Goal: Task Accomplishment & Management: Use online tool/utility

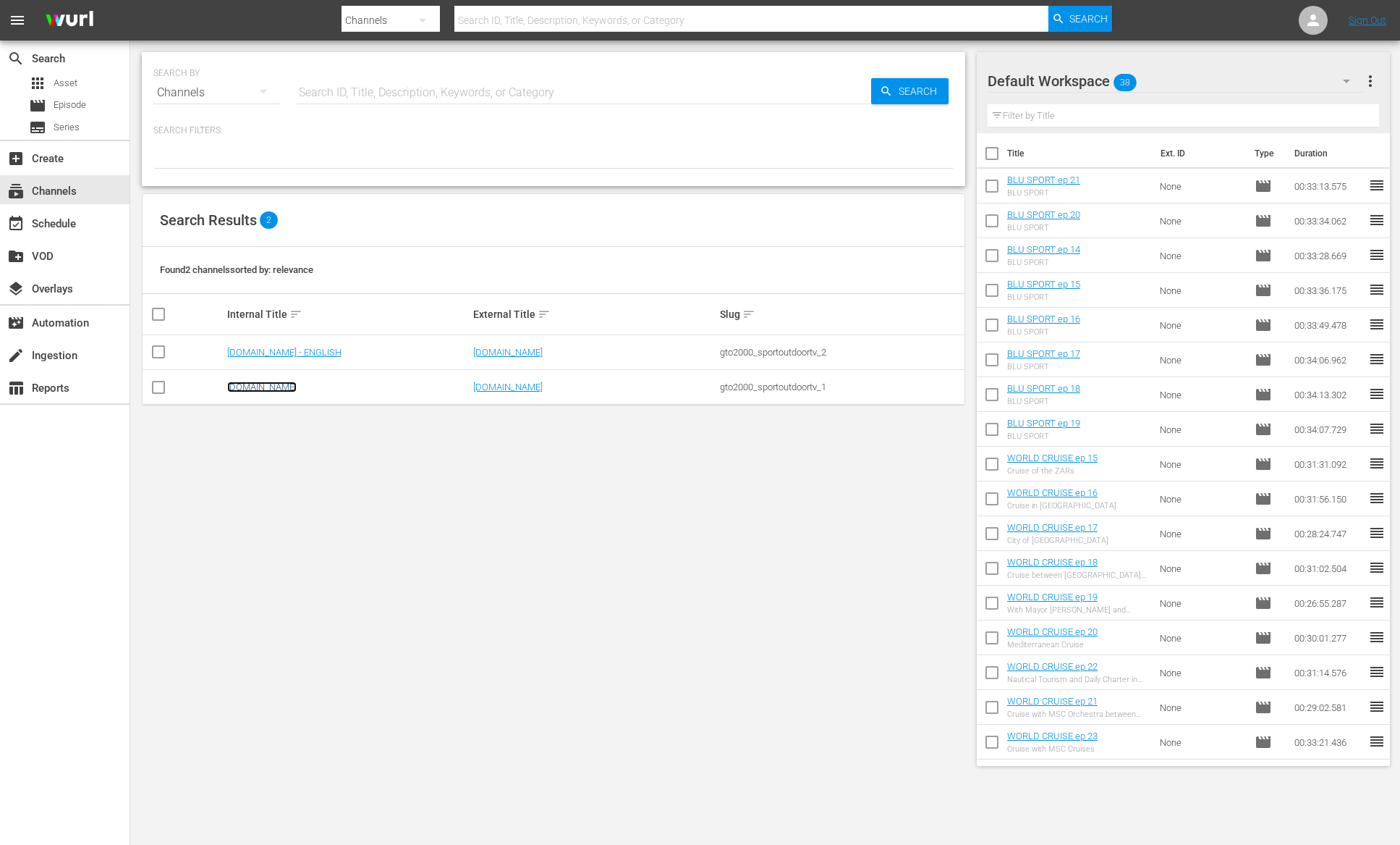
click at [264, 387] on link "[DOMAIN_NAME]" at bounding box center [262, 387] width 70 height 11
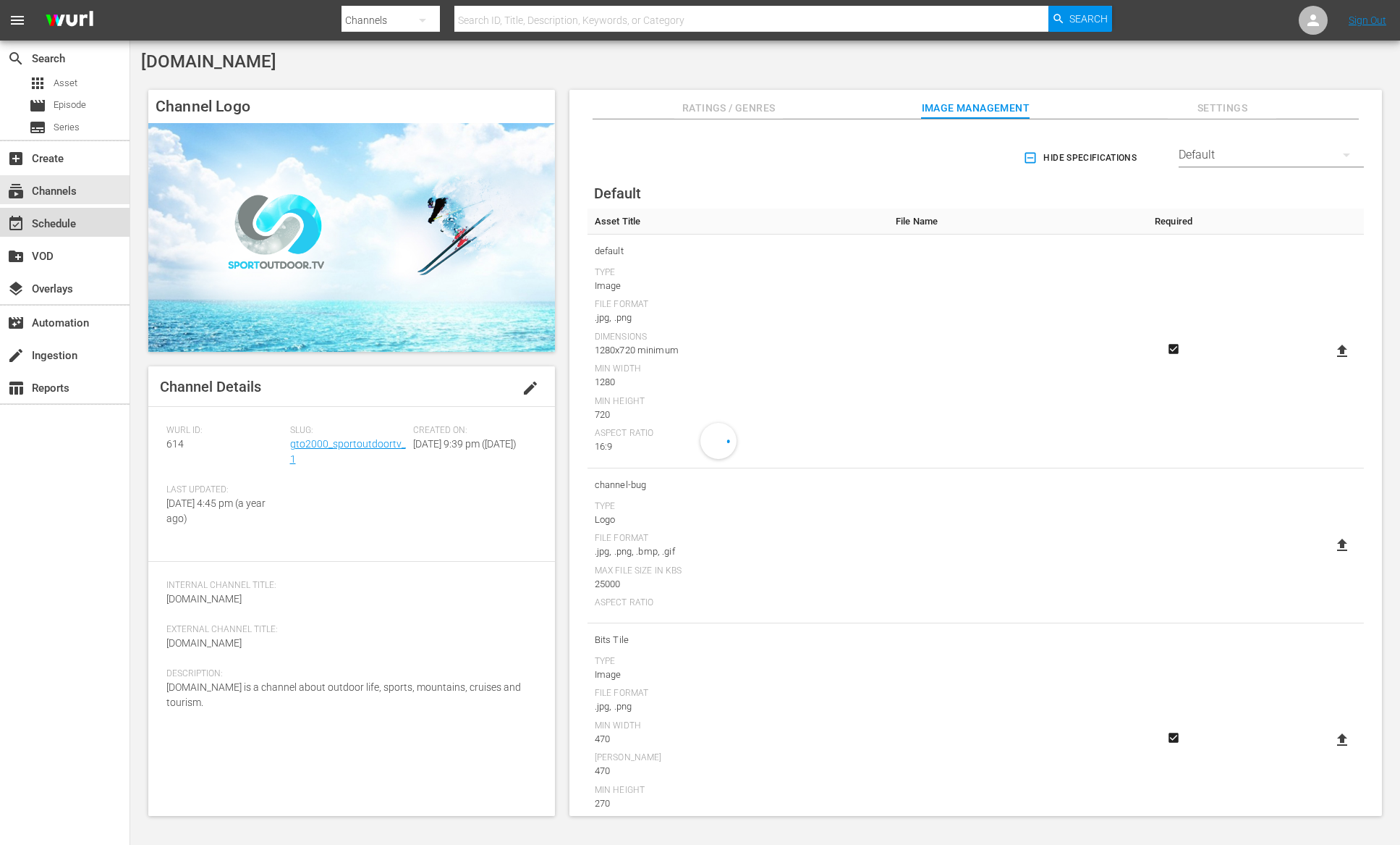
click at [64, 224] on div "event_available Schedule" at bounding box center [41, 221] width 81 height 13
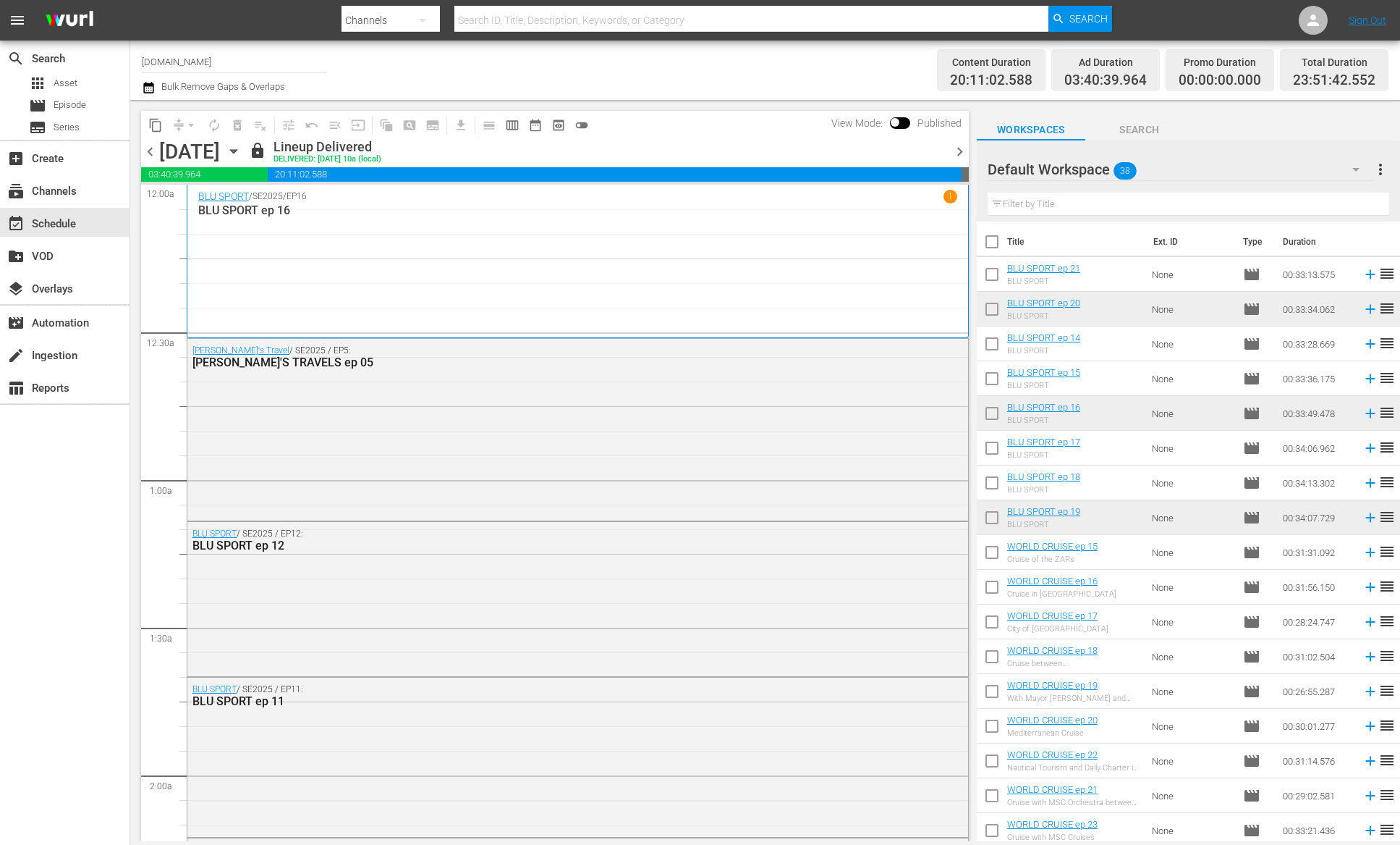
click at [963, 152] on span "chevron_right" at bounding box center [960, 152] width 18 height 18
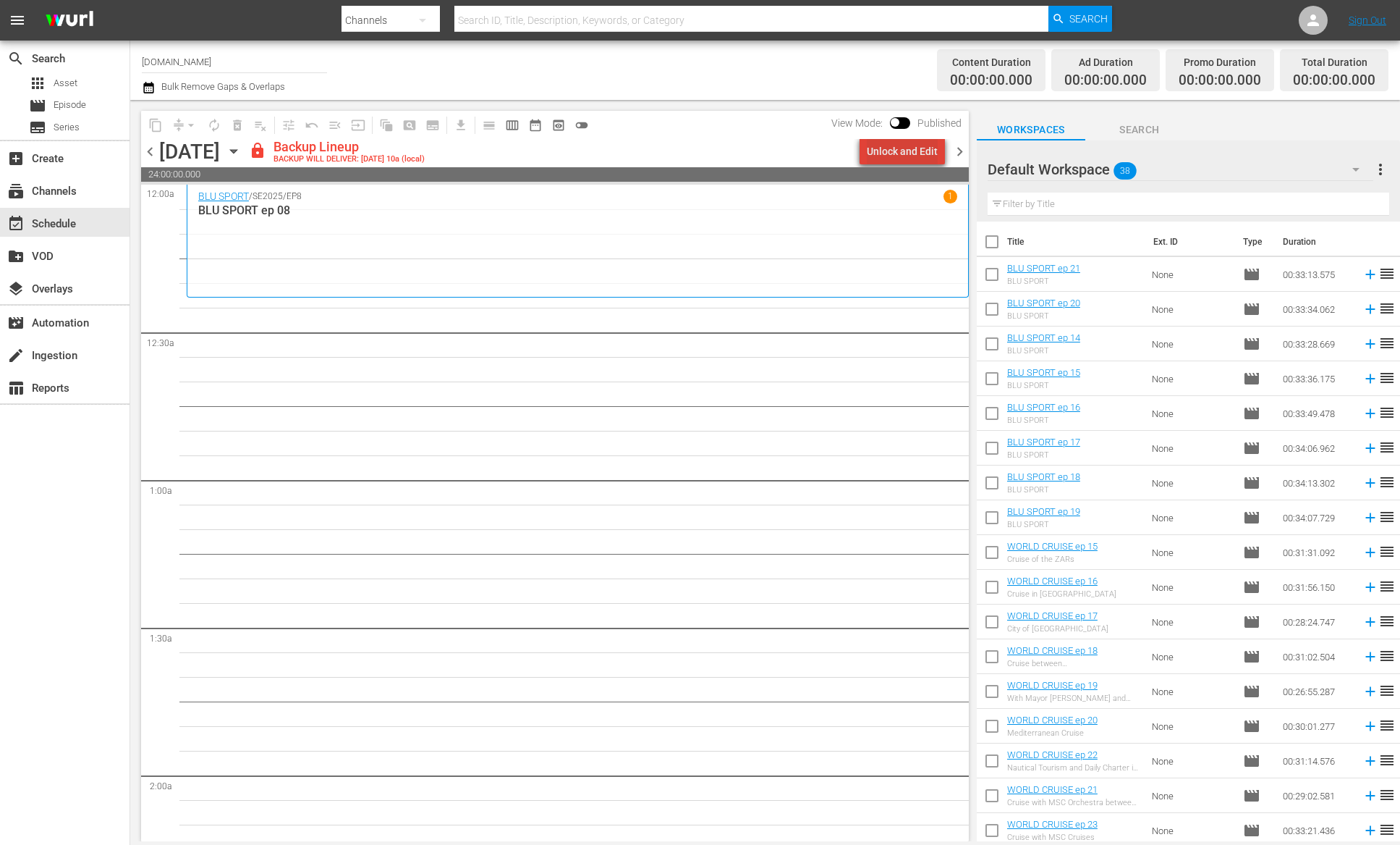
click at [918, 155] on div "Unlock and Edit" at bounding box center [902, 151] width 71 height 26
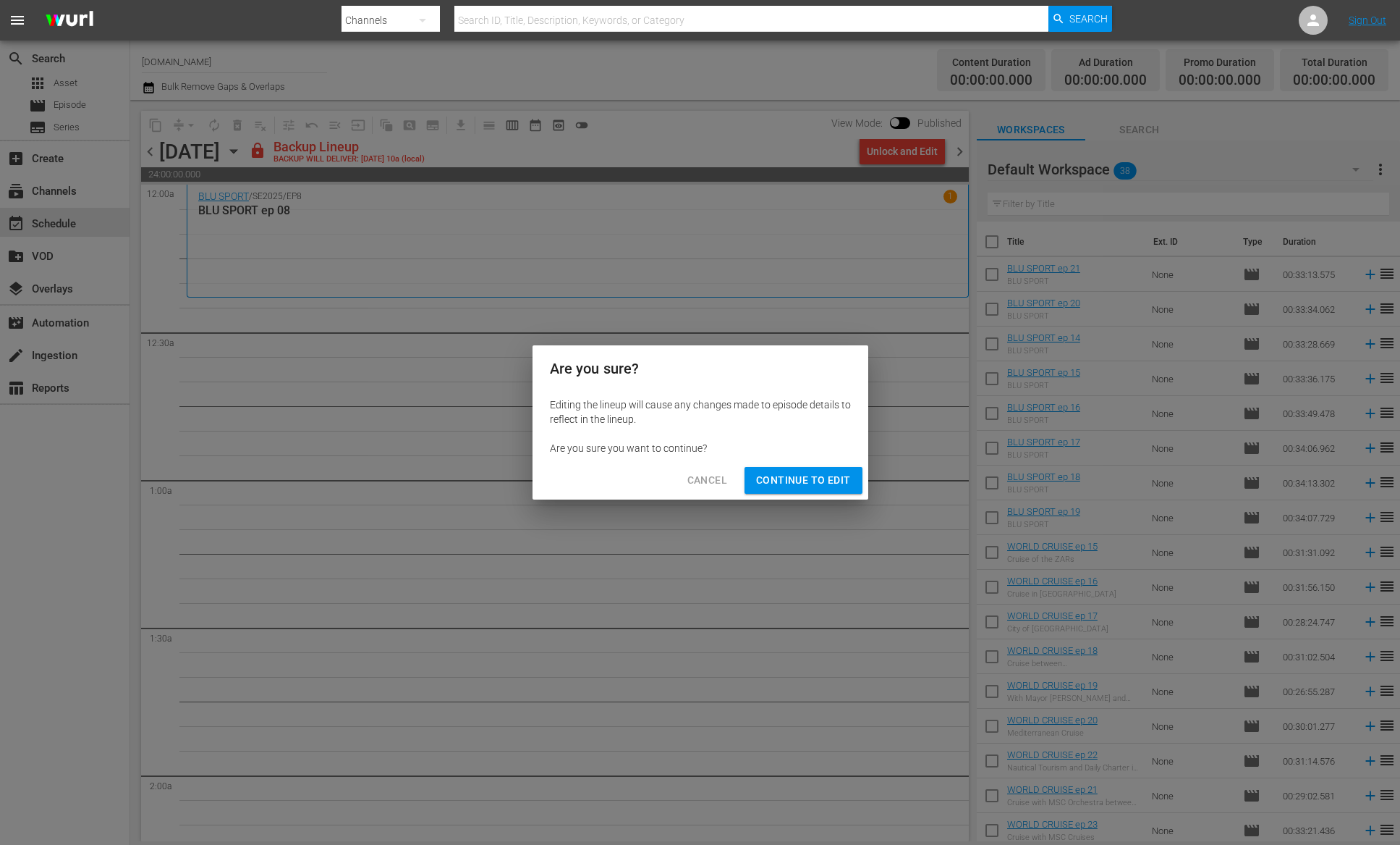
click at [788, 480] on span "Continue to Edit" at bounding box center [803, 480] width 94 height 18
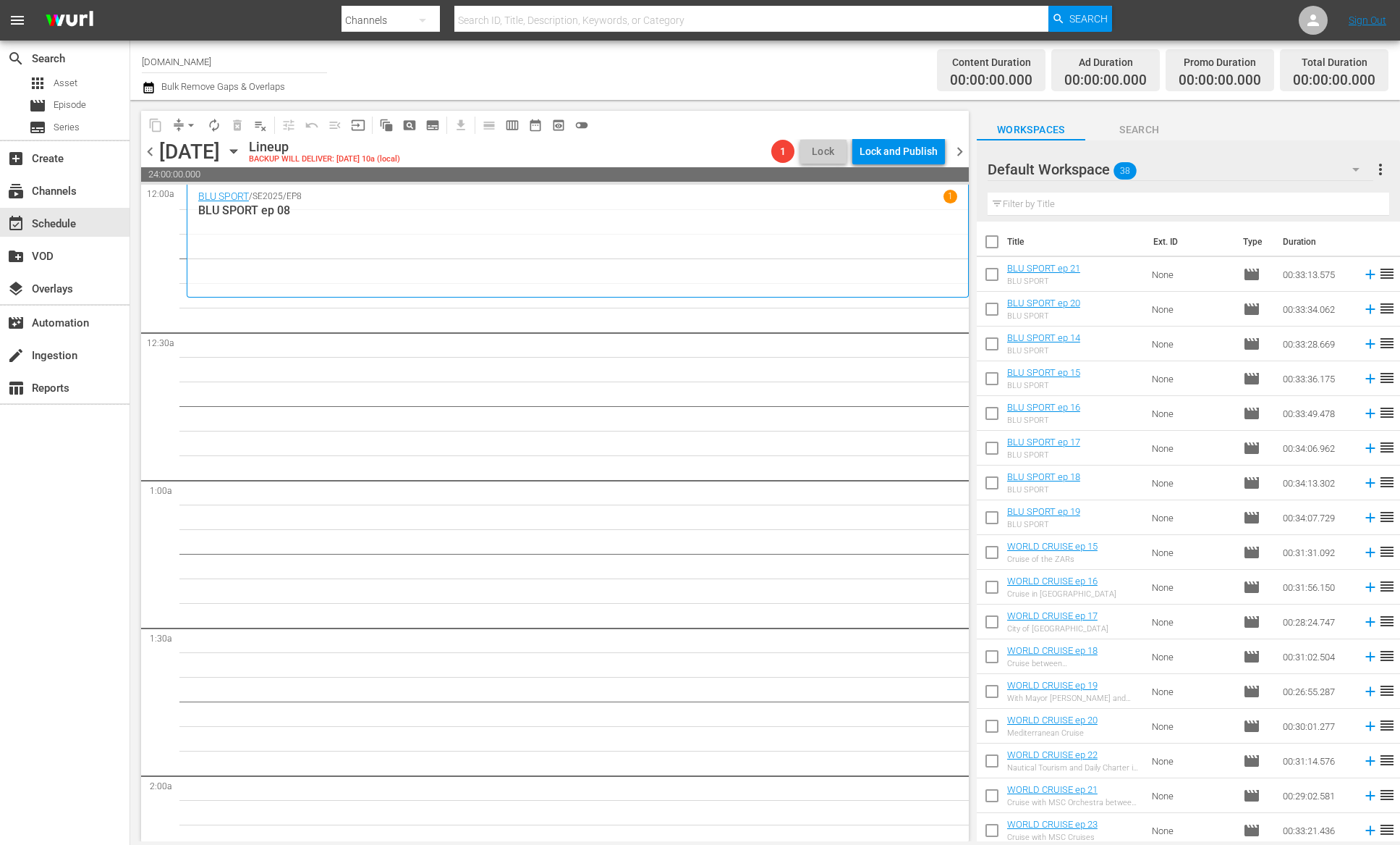
click at [152, 153] on span "chevron_left" at bounding box center [150, 152] width 18 height 18
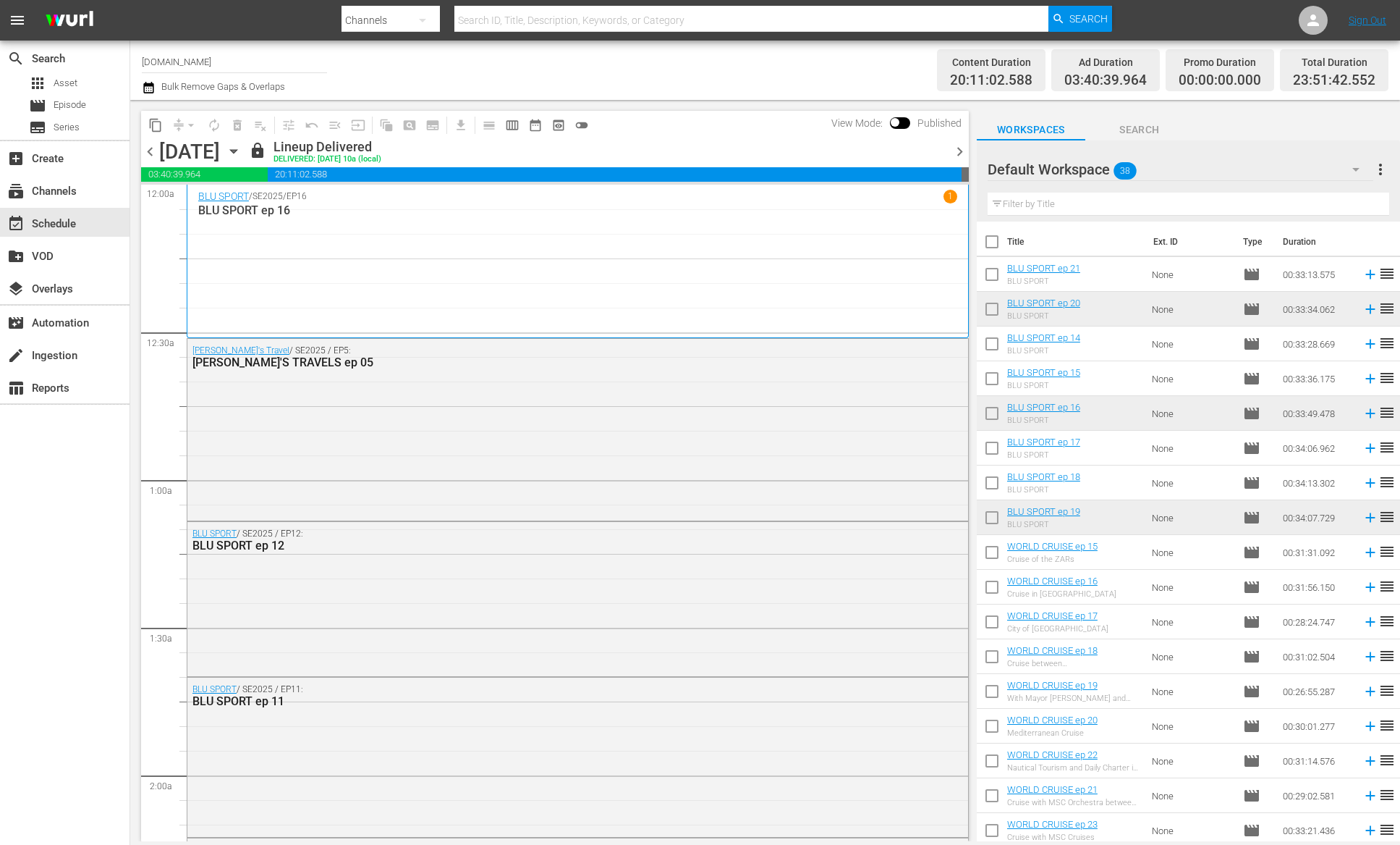
click at [150, 156] on span "chevron_left" at bounding box center [150, 152] width 18 height 18
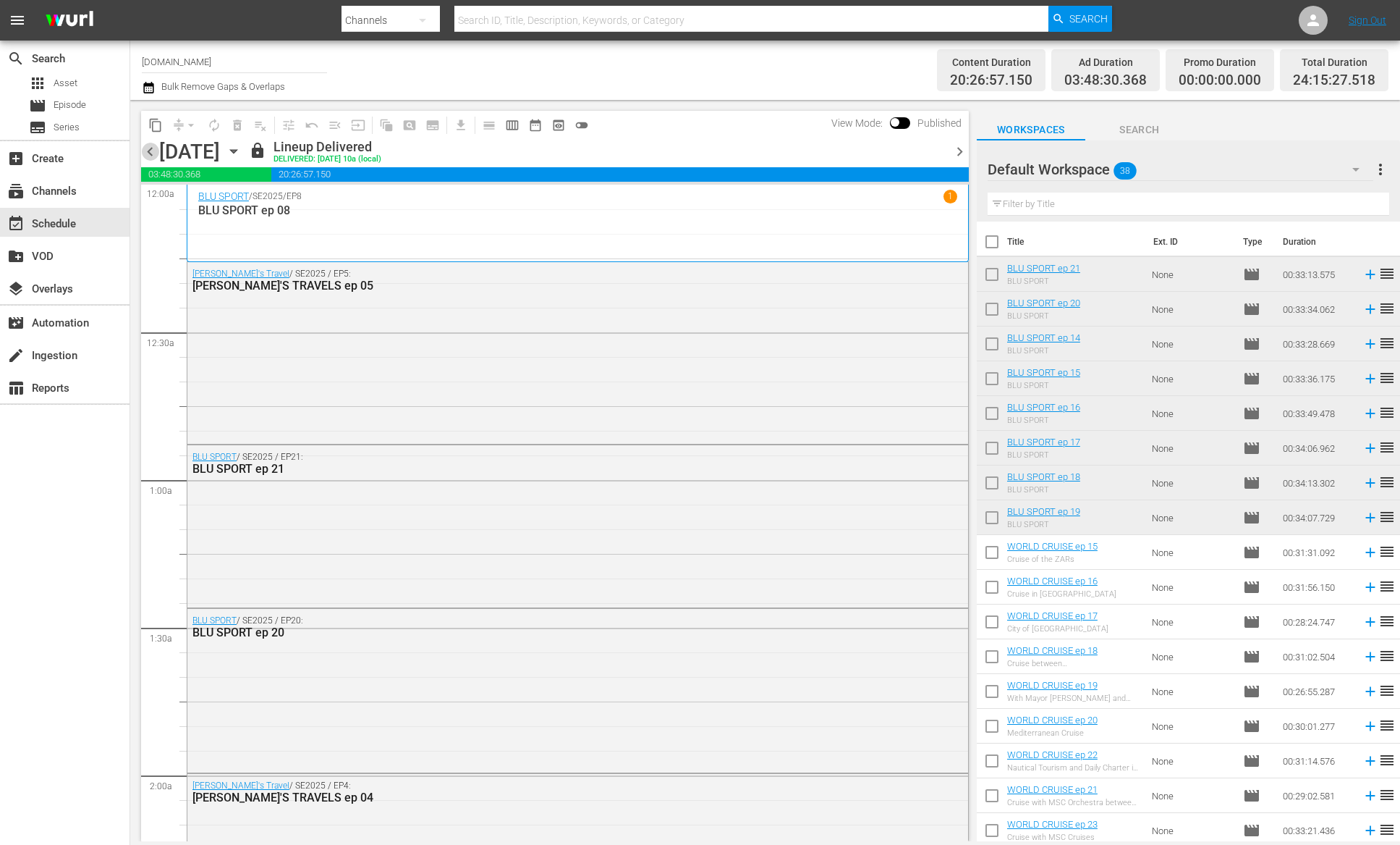
click at [150, 156] on span "chevron_left" at bounding box center [150, 152] width 18 height 18
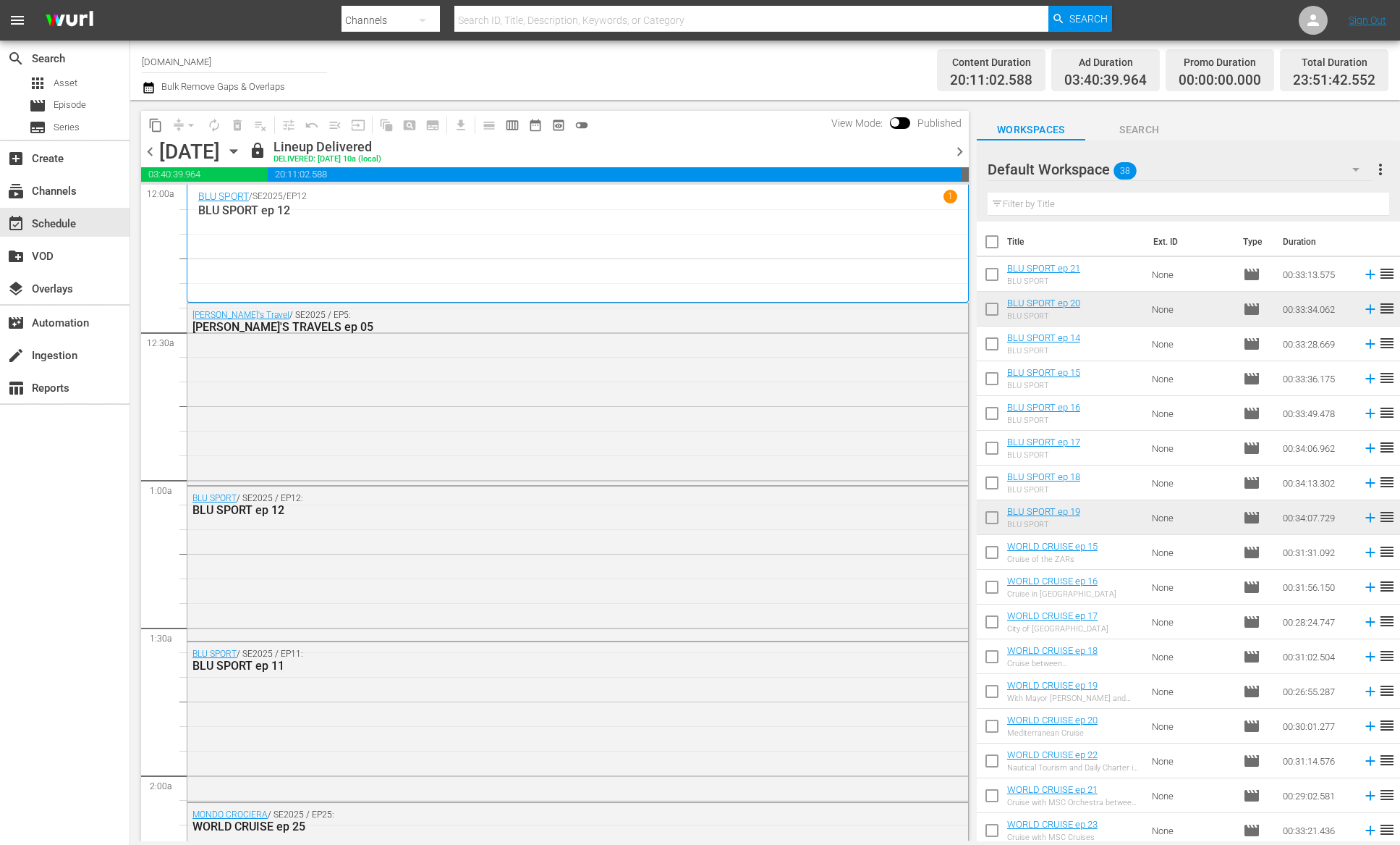
click at [150, 156] on span "chevron_left" at bounding box center [150, 152] width 18 height 18
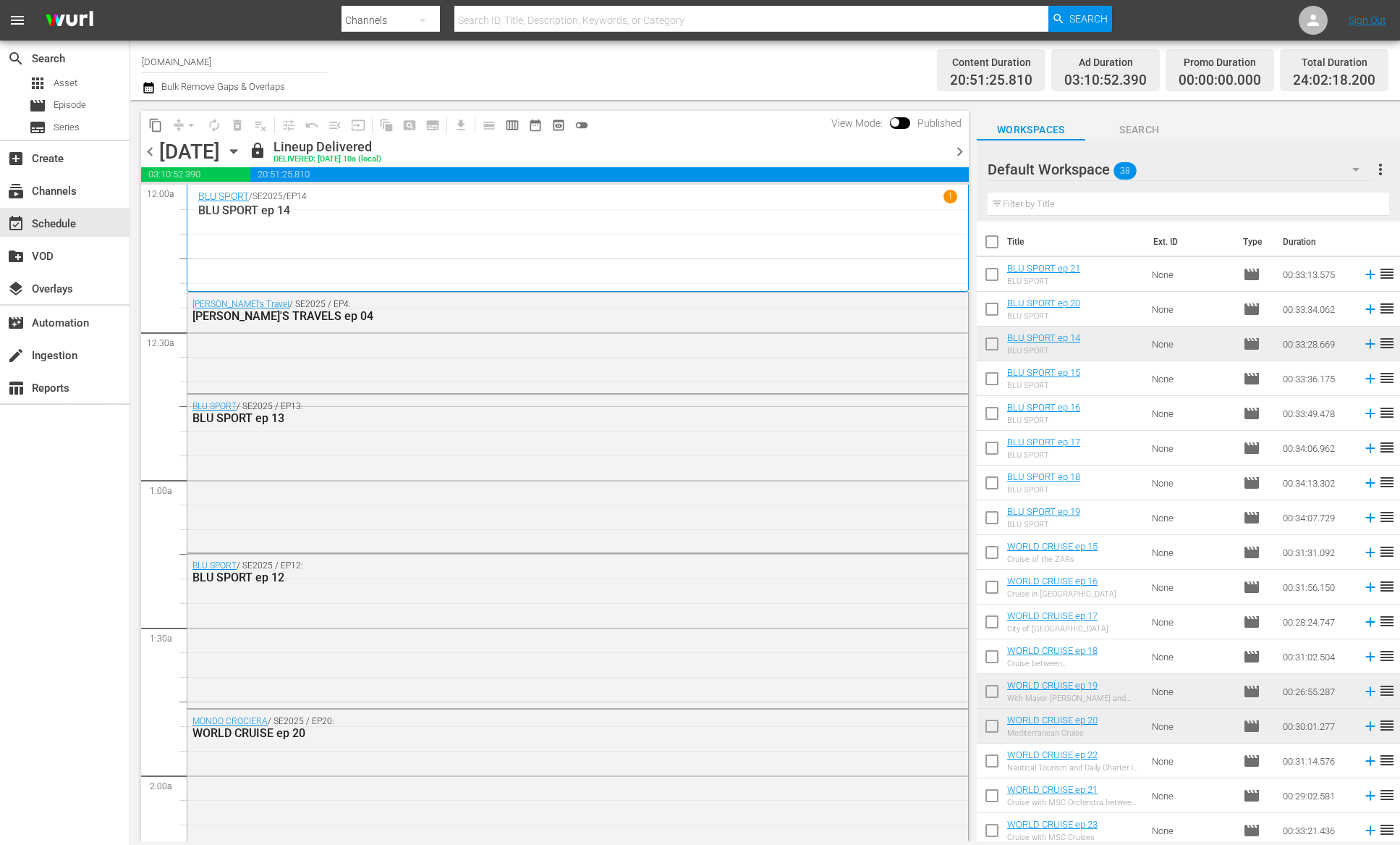
click at [150, 156] on span "chevron_left" at bounding box center [150, 152] width 18 height 18
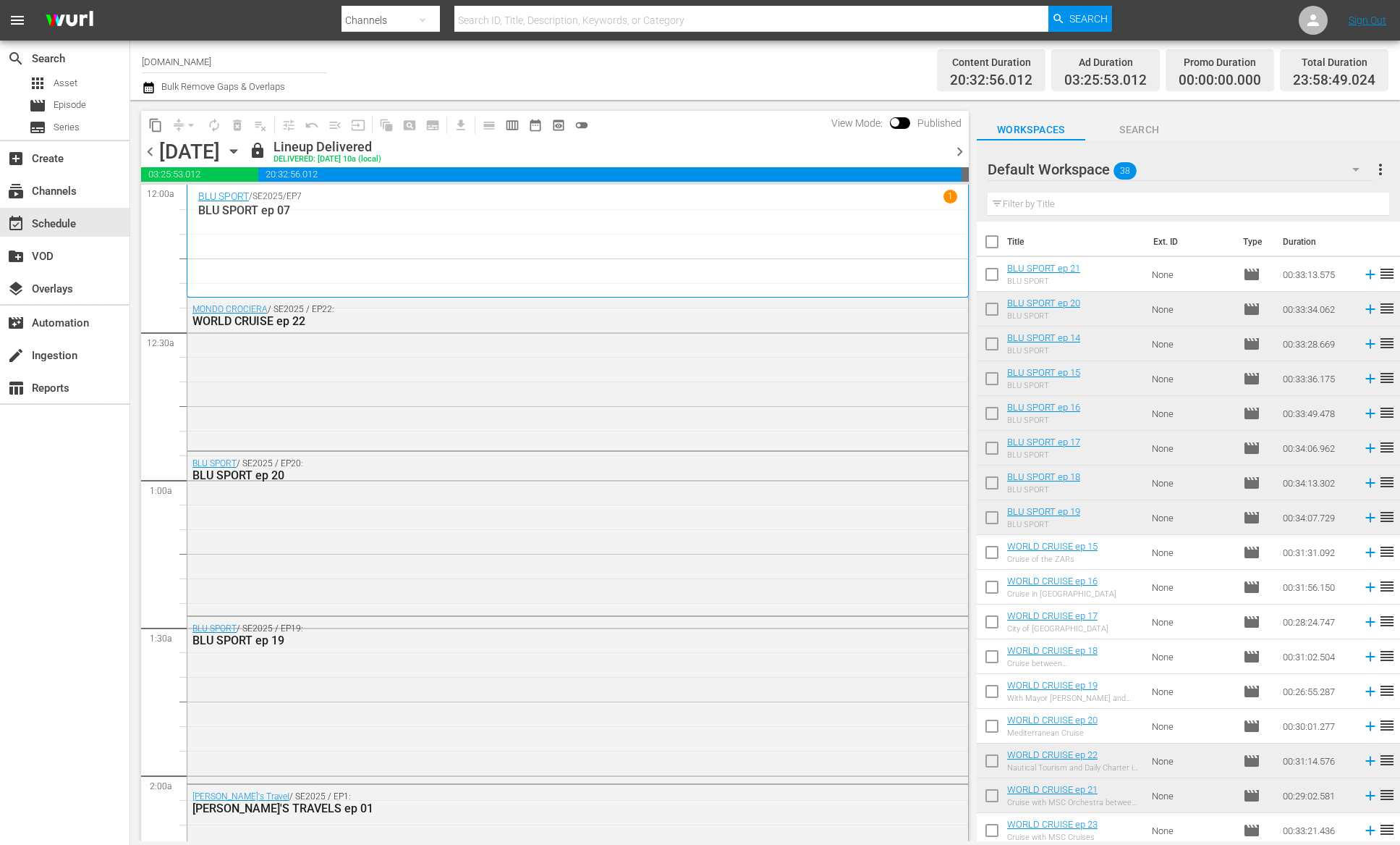
click at [963, 151] on span "chevron_right" at bounding box center [960, 152] width 18 height 18
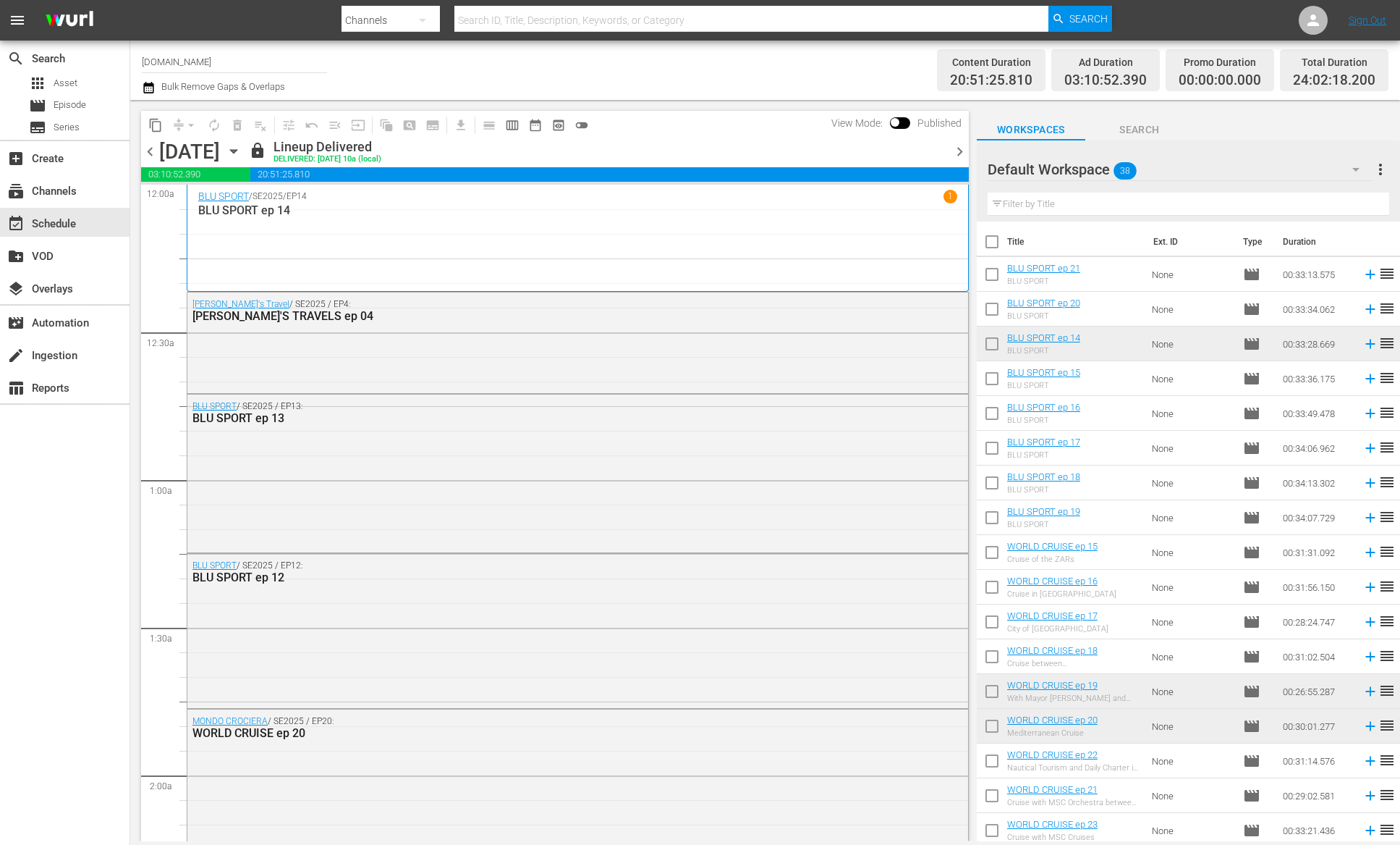
click at [963, 151] on span "chevron_right" at bounding box center [960, 152] width 18 height 18
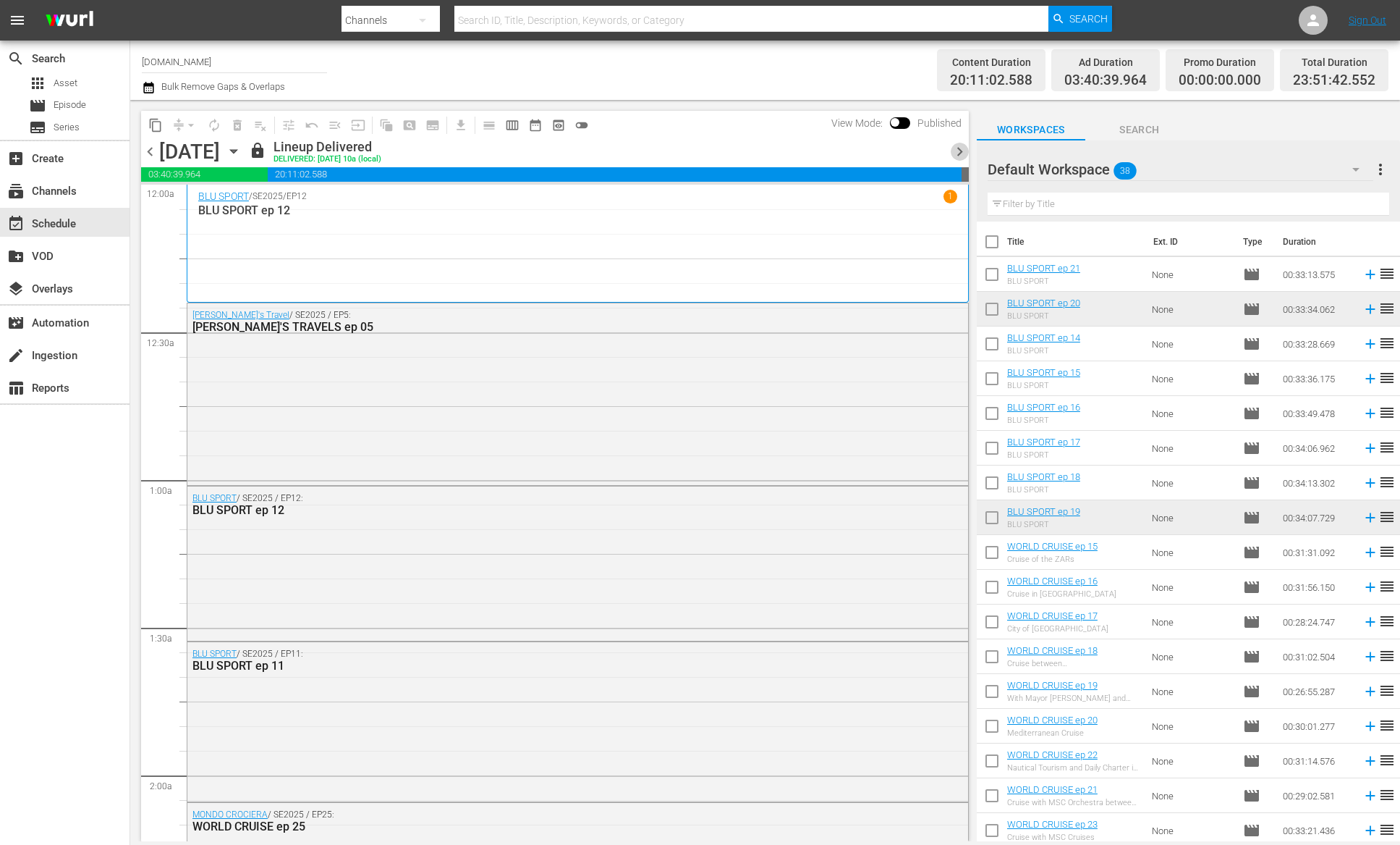
click at [963, 151] on span "chevron_right" at bounding box center [960, 152] width 18 height 18
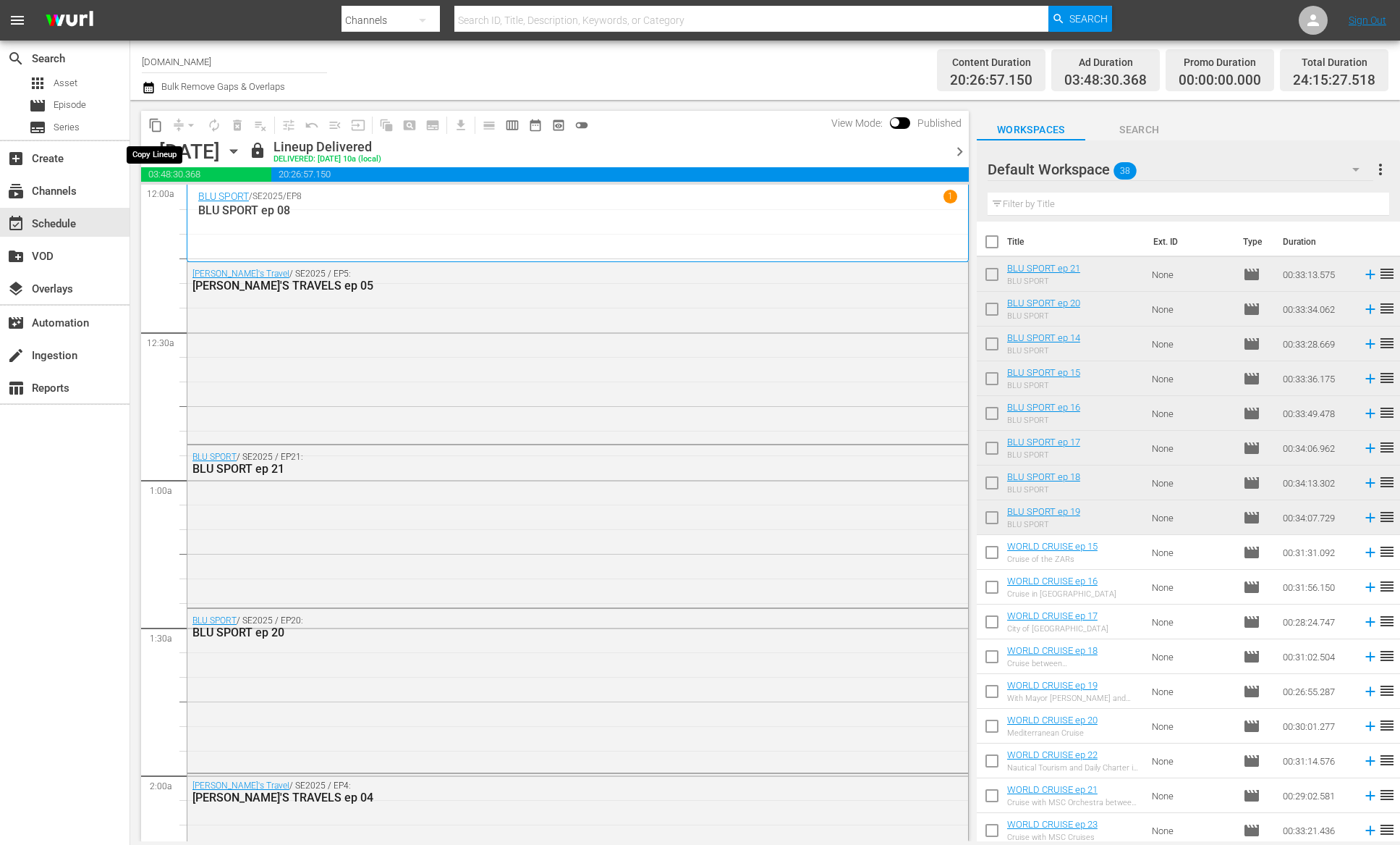
click at [155, 125] on span "content_copy" at bounding box center [155, 125] width 15 height 15
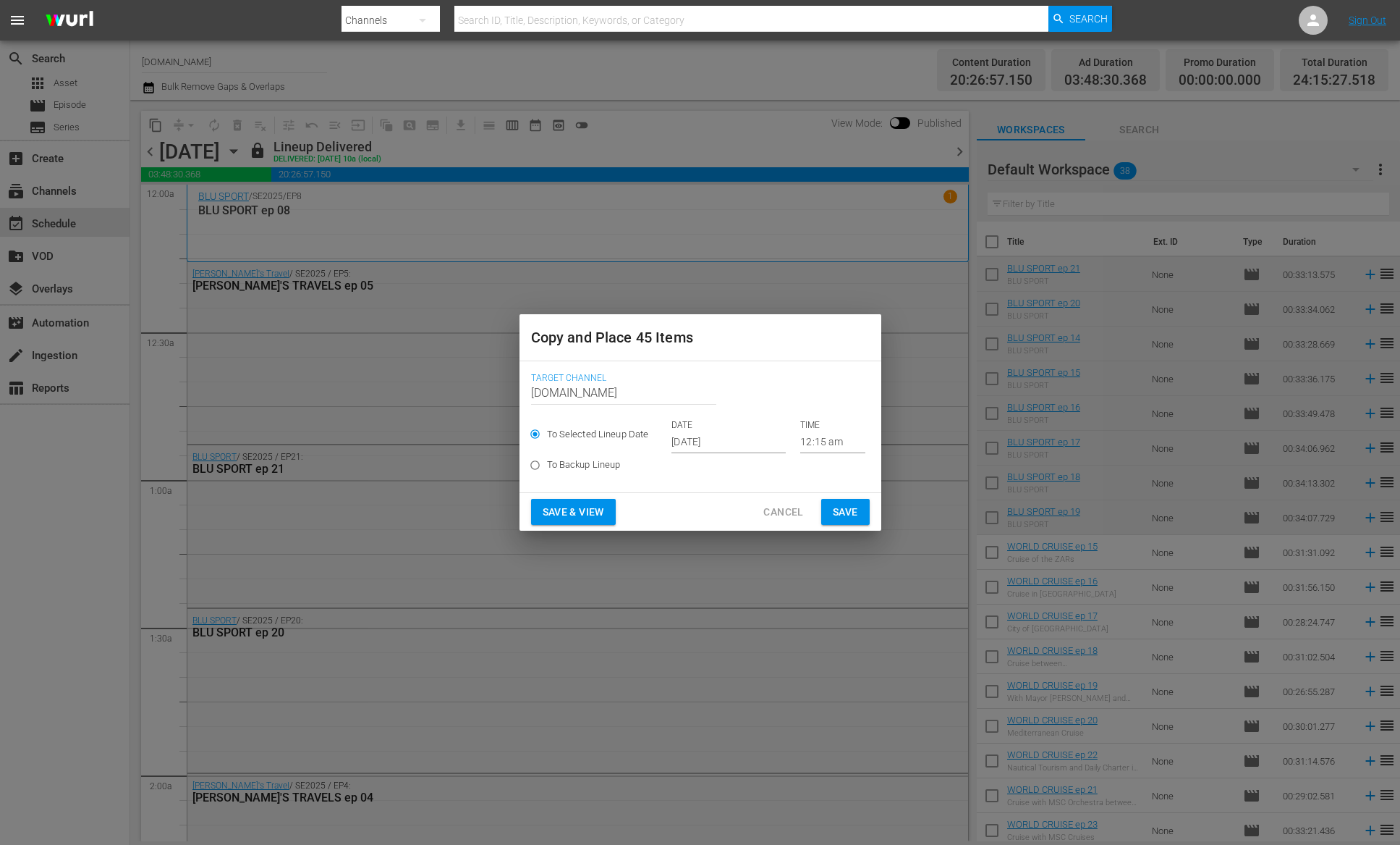
click at [738, 441] on input "[DATE]" at bounding box center [728, 442] width 114 height 21
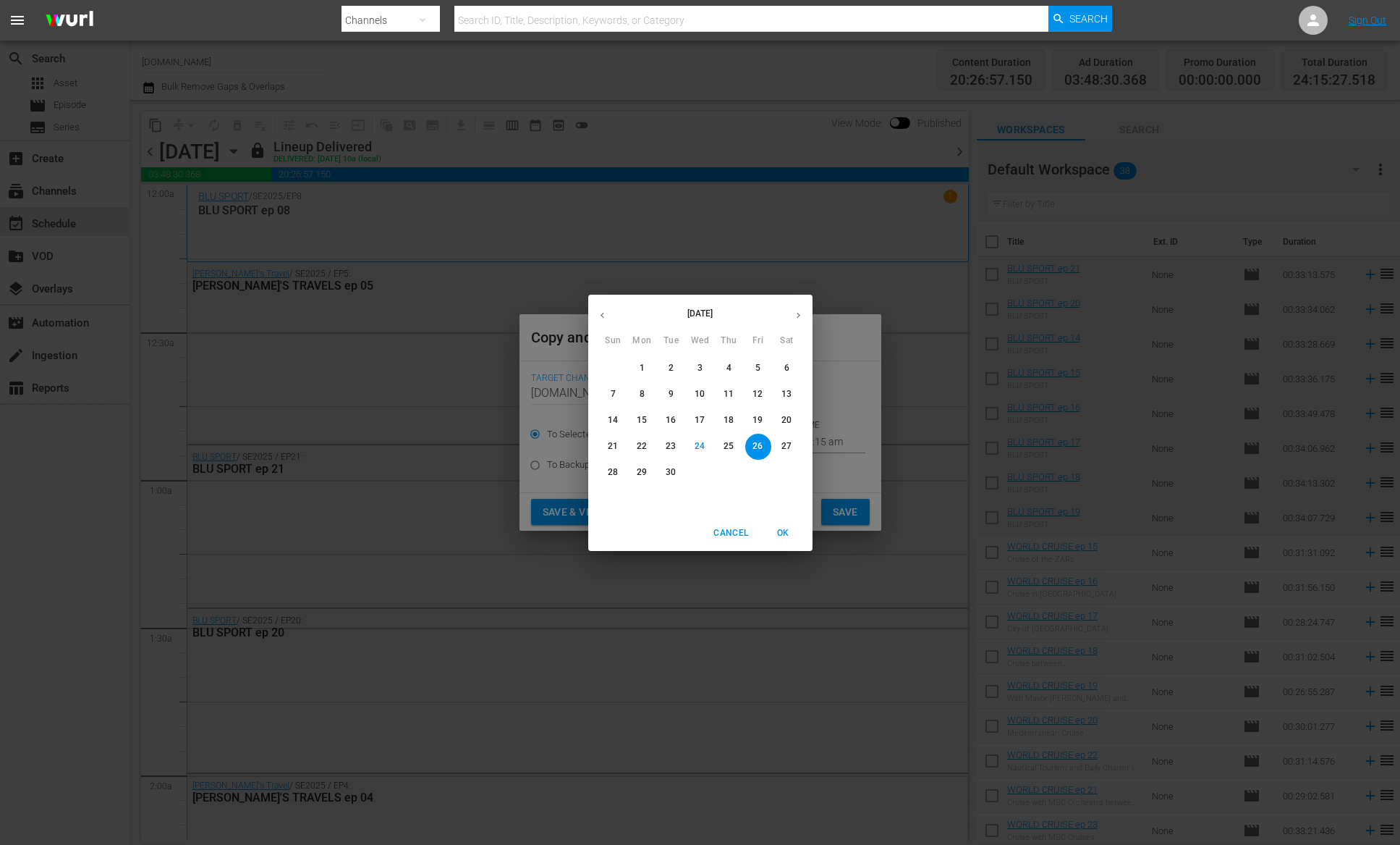
click at [732, 444] on p "25" at bounding box center [728, 446] width 10 height 12
type input "[DATE]"
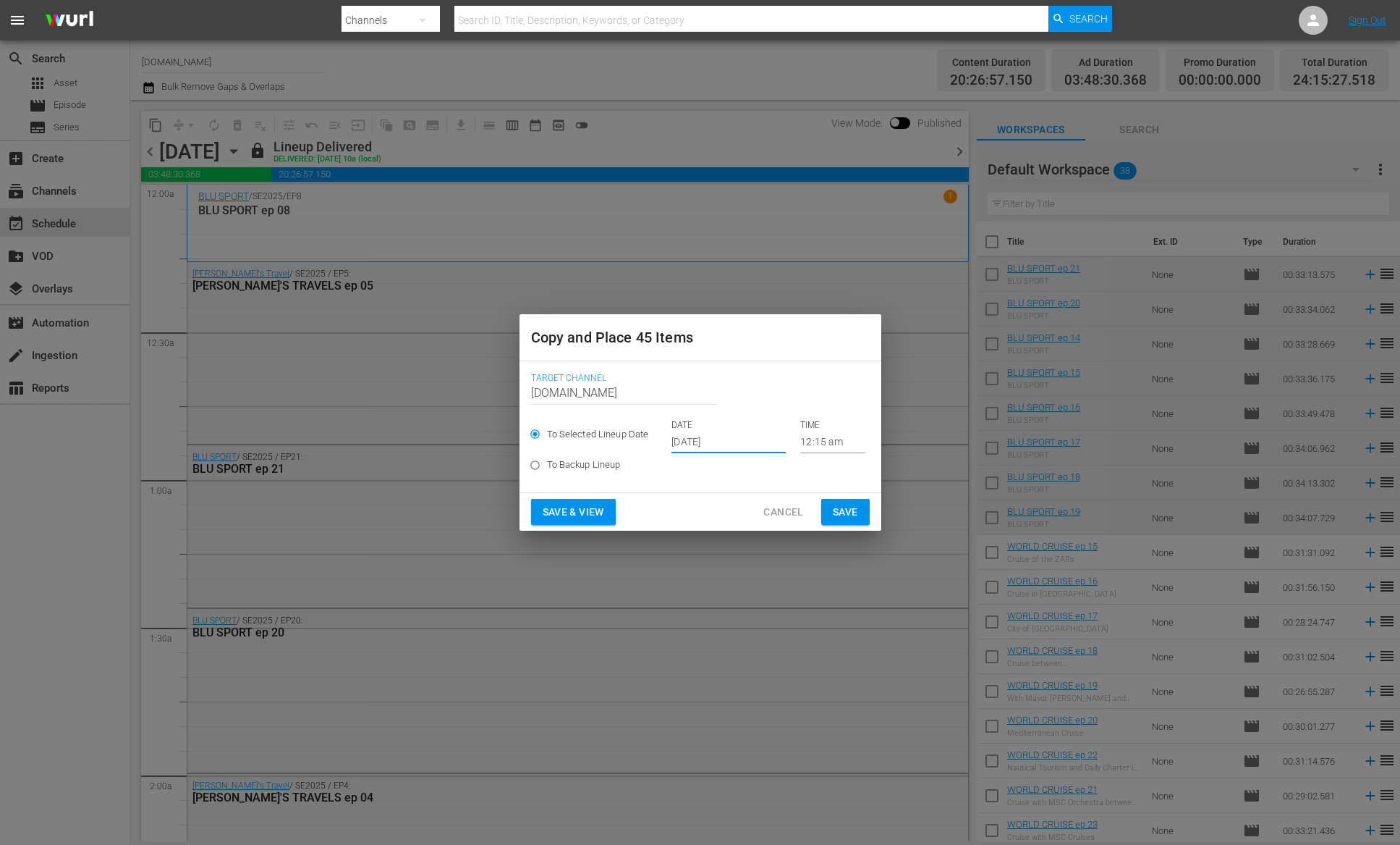
click at [590, 512] on span "Save & View" at bounding box center [574, 513] width 61 height 18
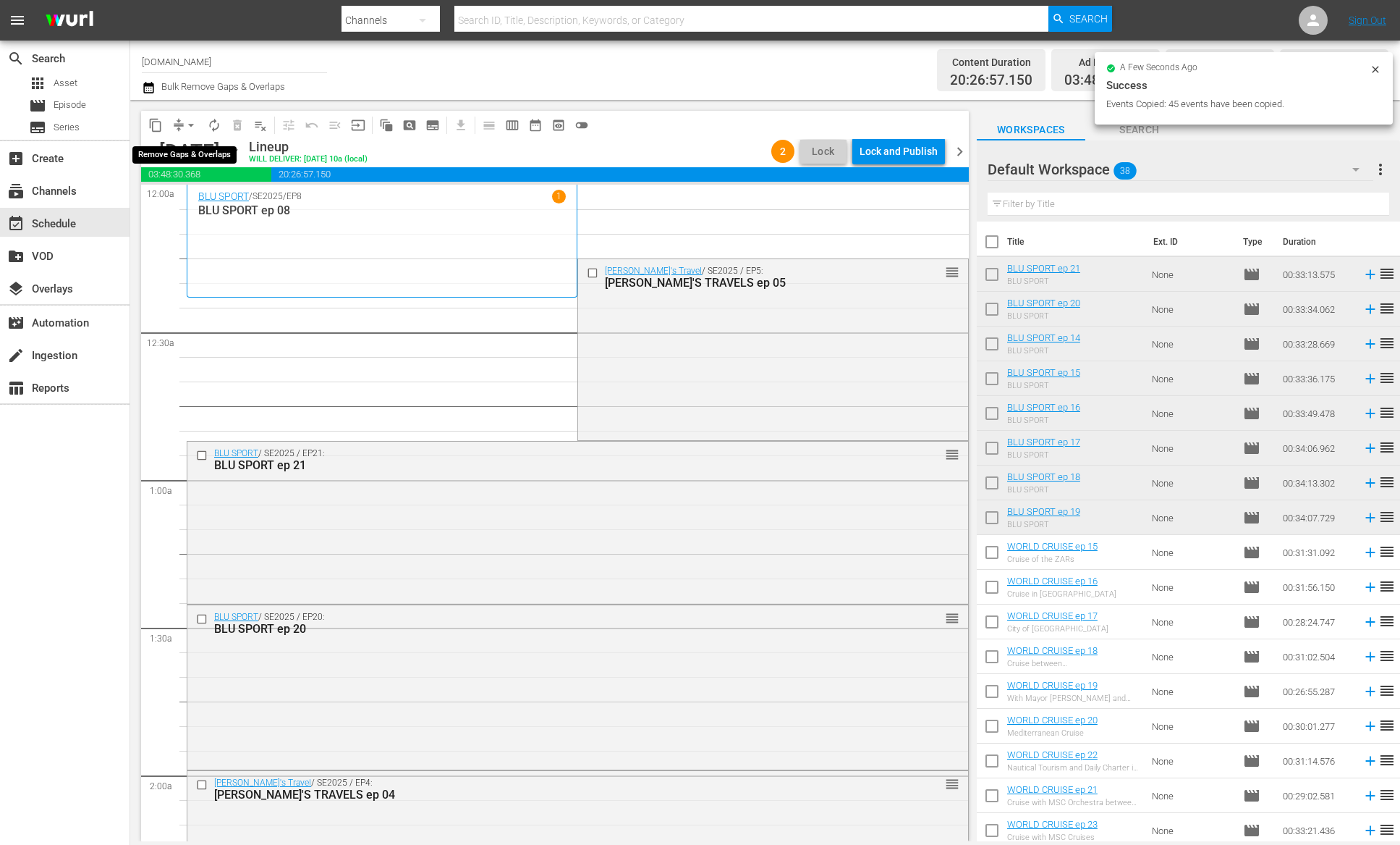
click at [181, 125] on button "arrow_drop_down" at bounding box center [191, 125] width 23 height 23
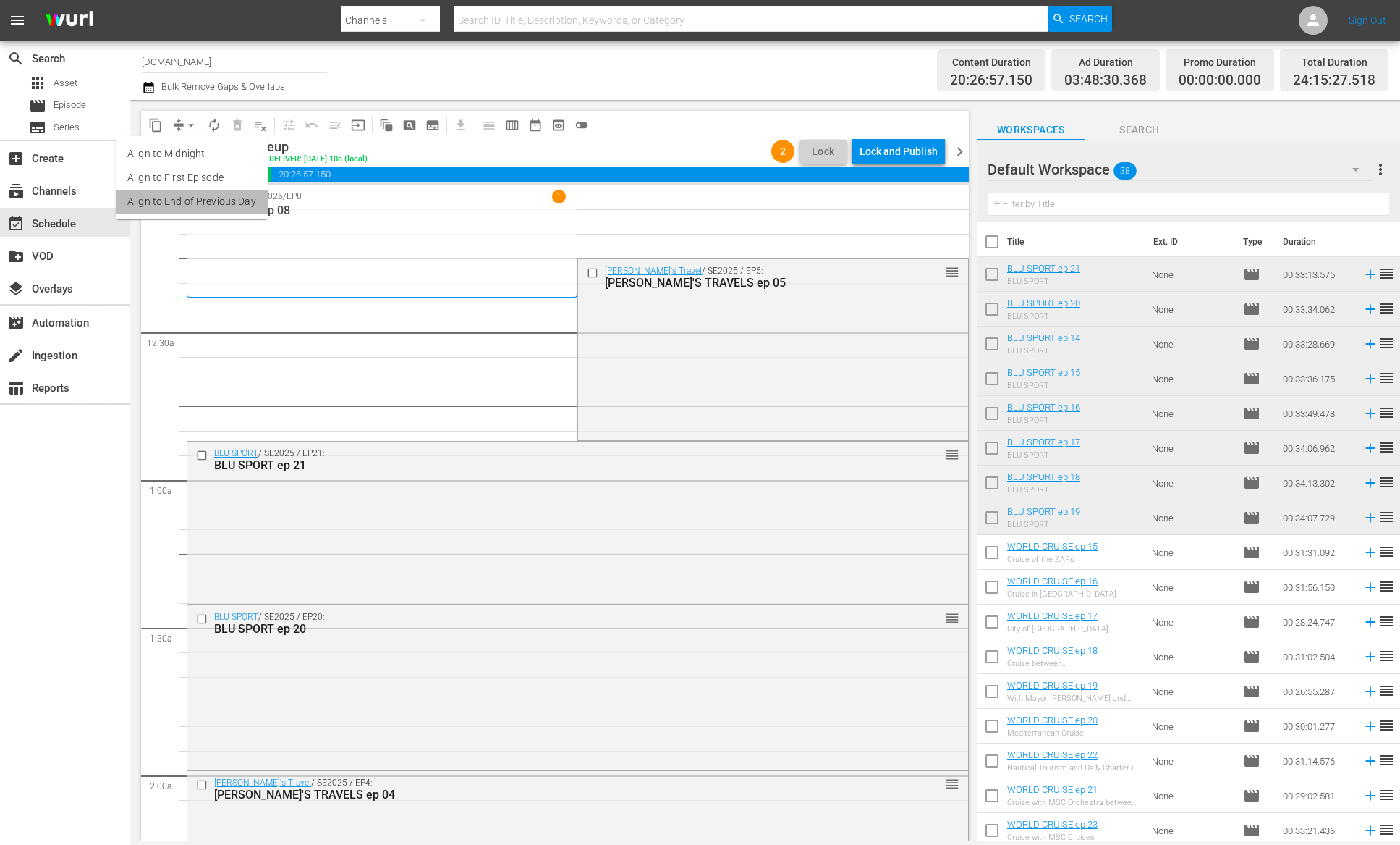
click at [209, 196] on li "Align to End of Previous Day" at bounding box center [191, 201] width 152 height 24
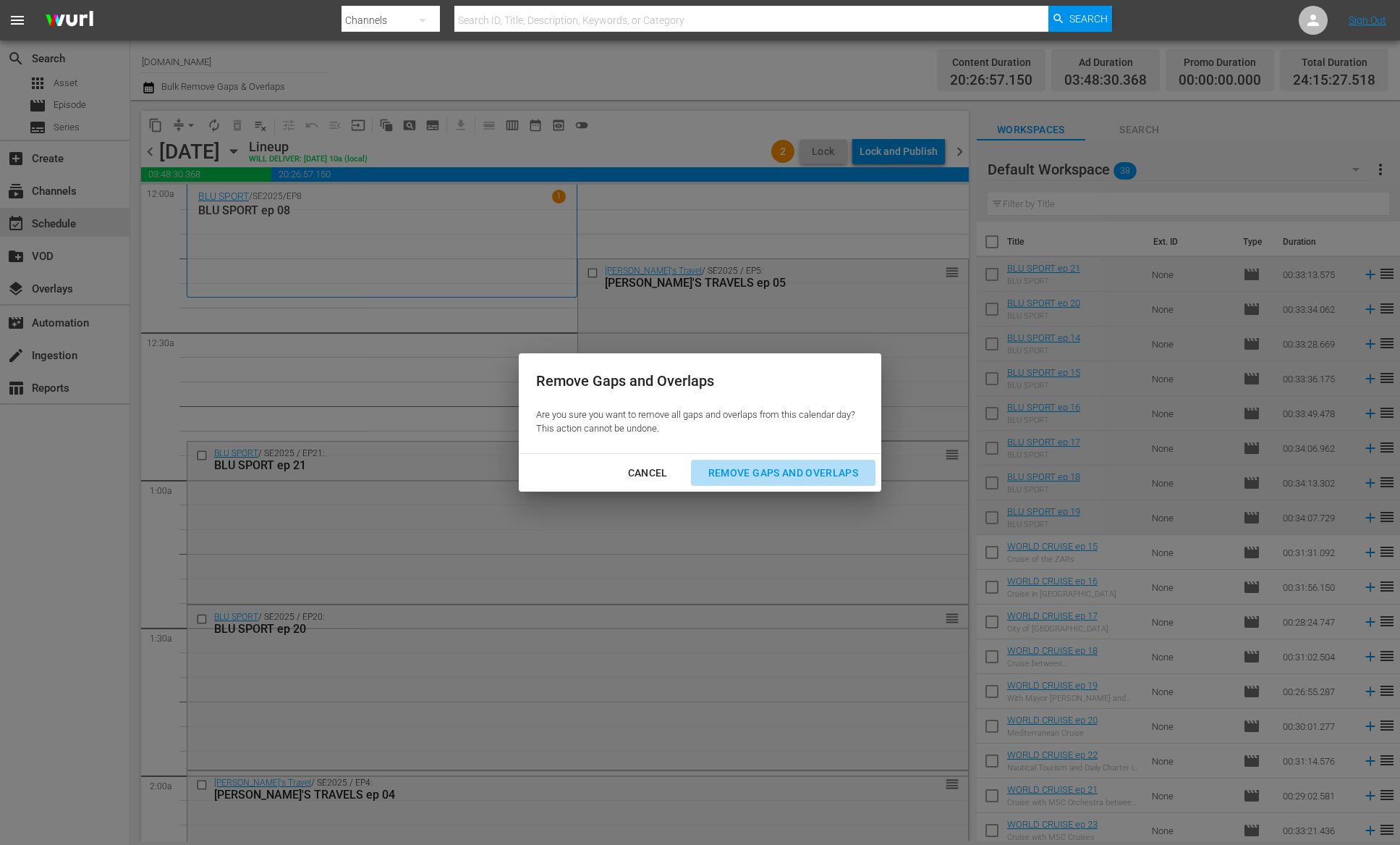
click at [786, 476] on div "Remove Gaps and Overlaps" at bounding box center [783, 473] width 173 height 18
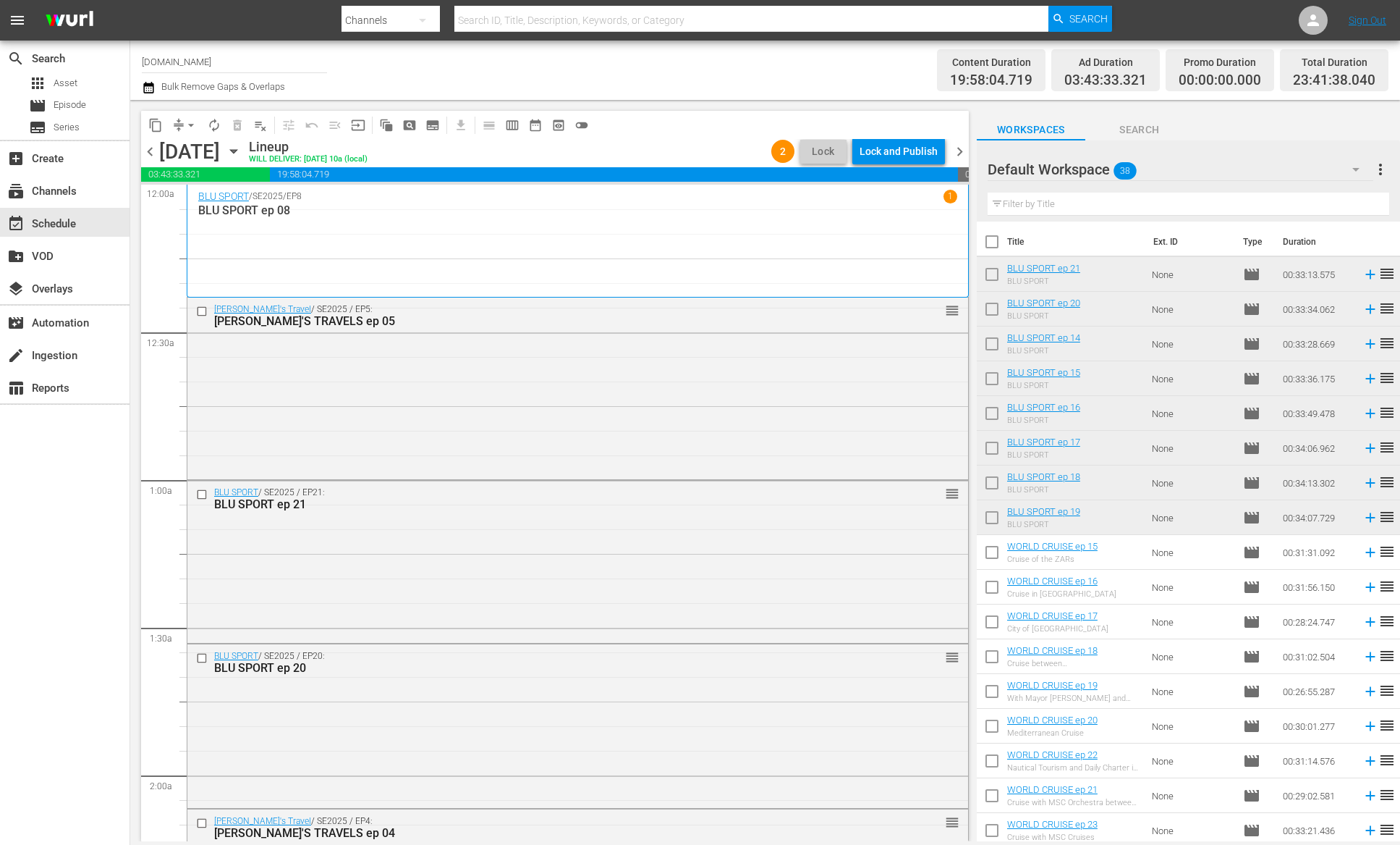
click at [840, 97] on div "Channel Title [DOMAIN_NAME] Bulk Remove Gaps & Overlaps Content Duration 19:58:…" at bounding box center [765, 70] width 1270 height 59
click at [911, 146] on div "Lock and Publish" at bounding box center [898, 151] width 78 height 26
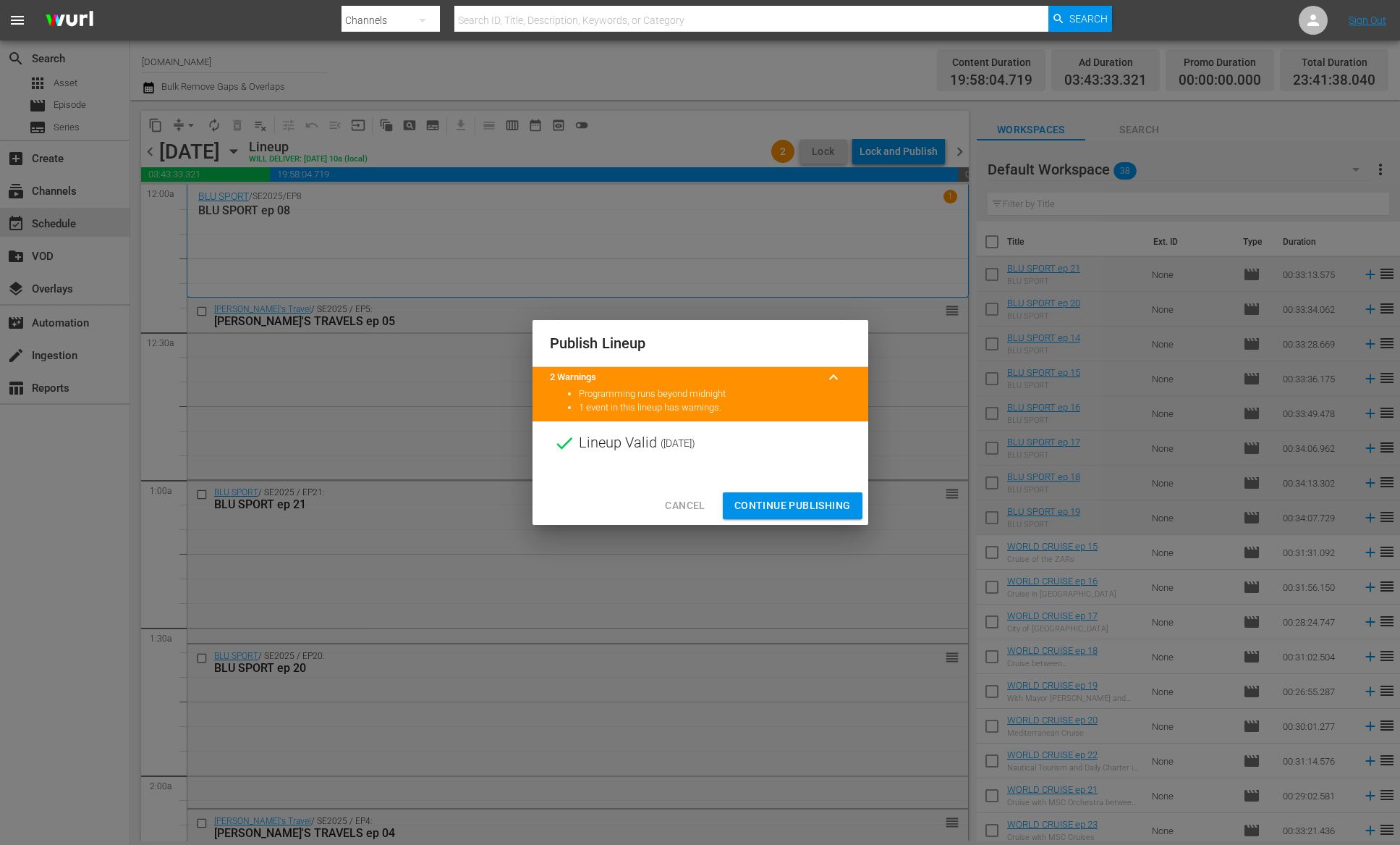
click at [794, 505] on span "Continue Publishing" at bounding box center [793, 506] width 116 height 18
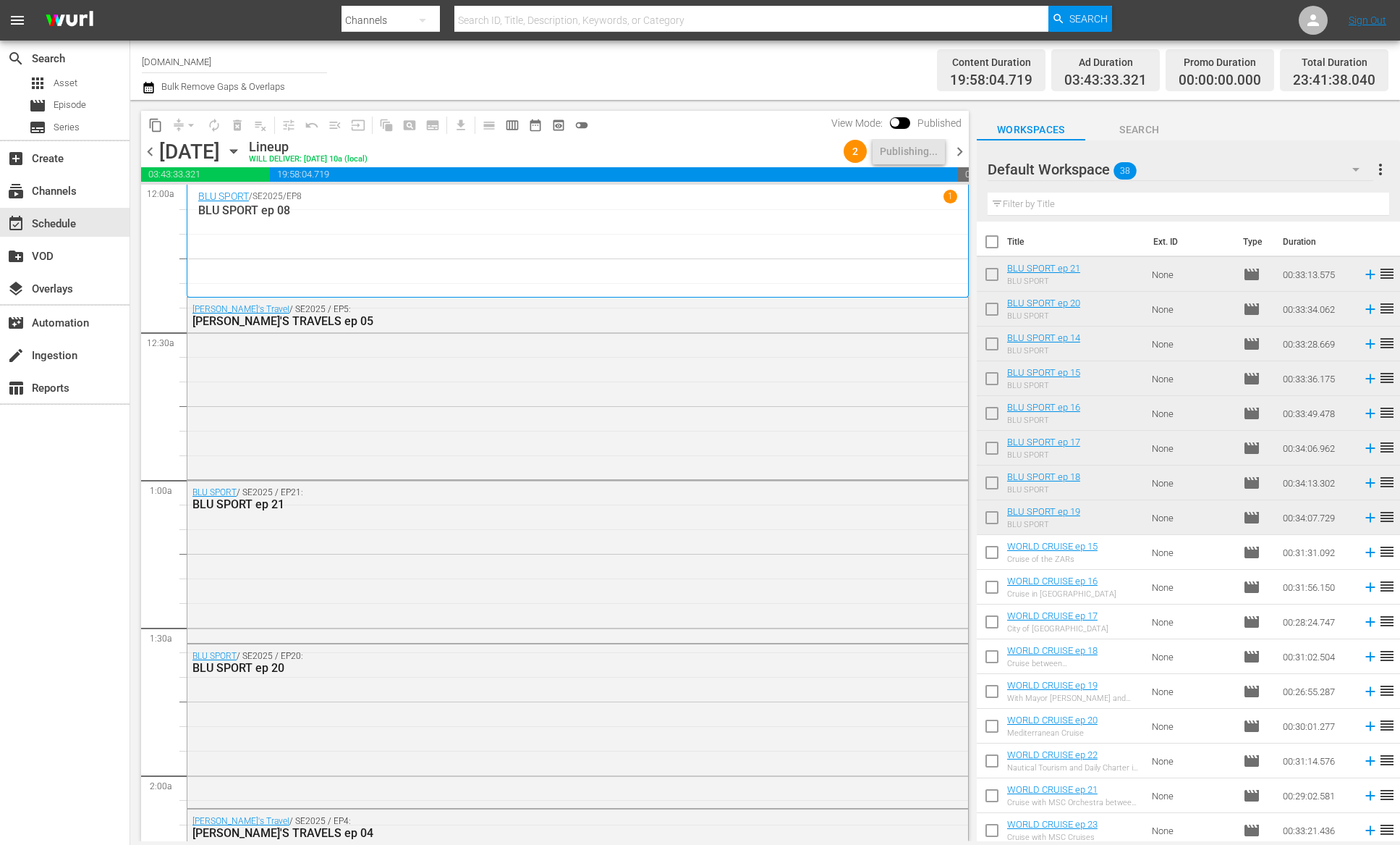
click at [963, 152] on span "chevron_right" at bounding box center [960, 152] width 18 height 18
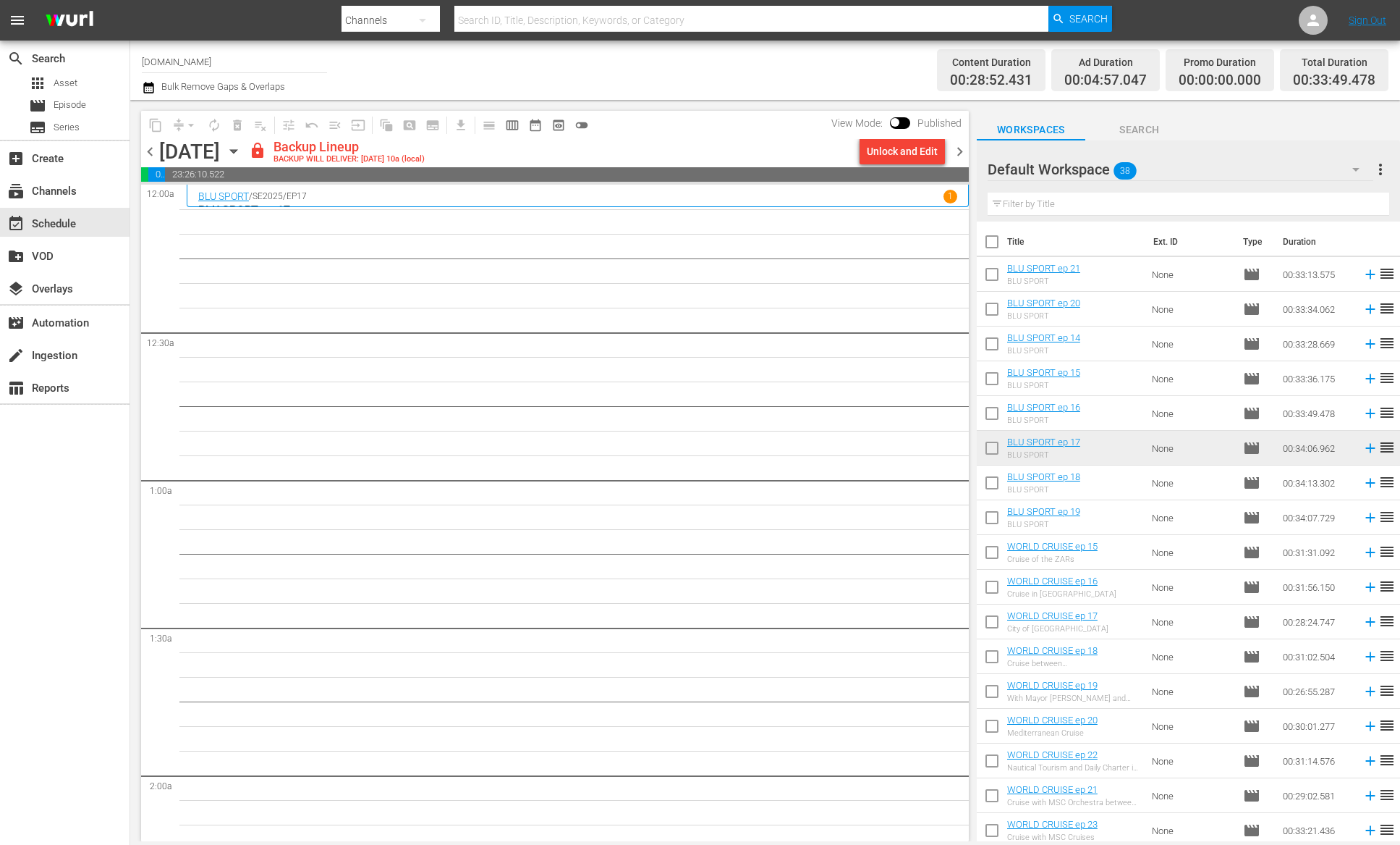
click at [728, 73] on div "Channel Title [DOMAIN_NAME] Bulk Remove Gaps & Overlaps" at bounding box center [482, 70] width 680 height 52
